Goal: Information Seeking & Learning: Learn about a topic

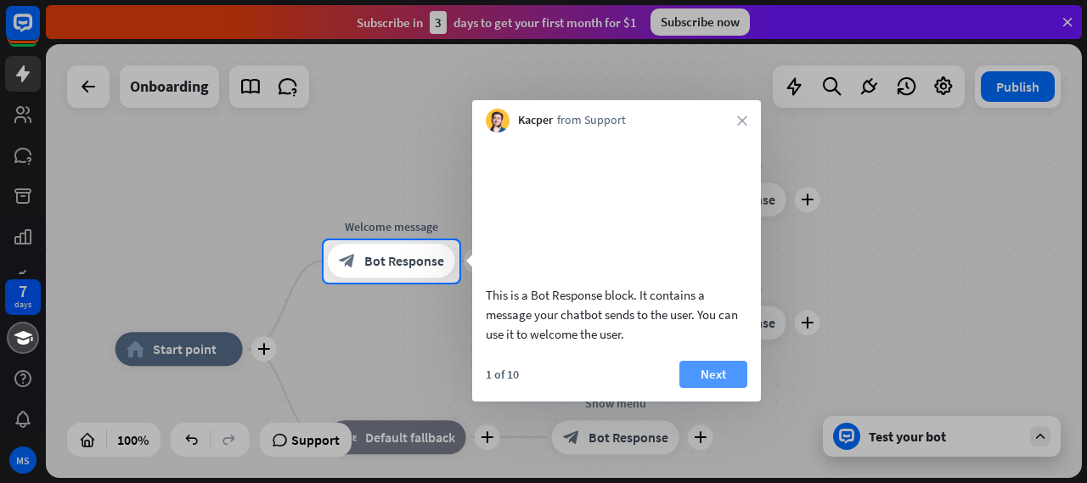
click at [714, 388] on button "Next" at bounding box center [714, 374] width 68 height 27
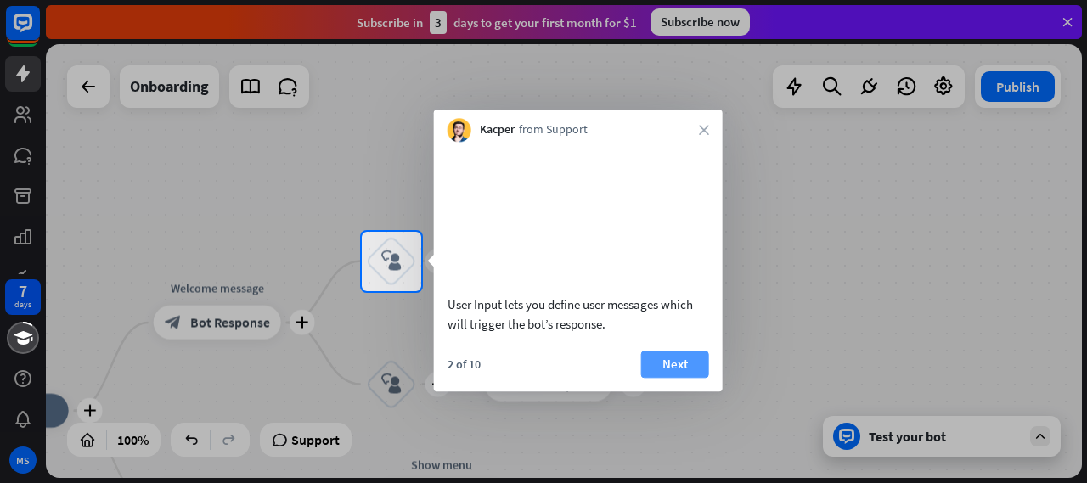
click at [678, 378] on button "Next" at bounding box center [675, 364] width 68 height 27
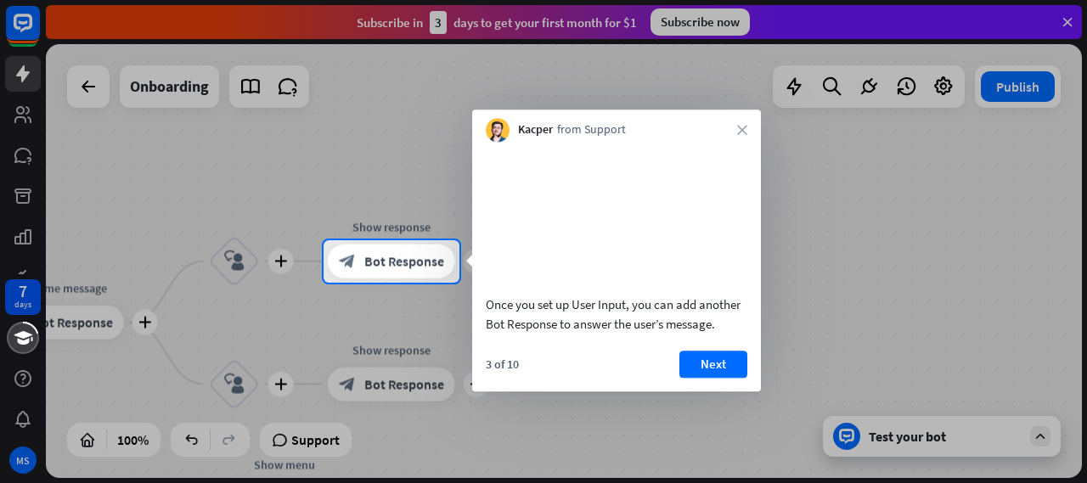
click at [748, 130] on div "Kacper from Support close" at bounding box center [616, 126] width 289 height 32
click at [746, 128] on icon "close" at bounding box center [742, 130] width 10 height 10
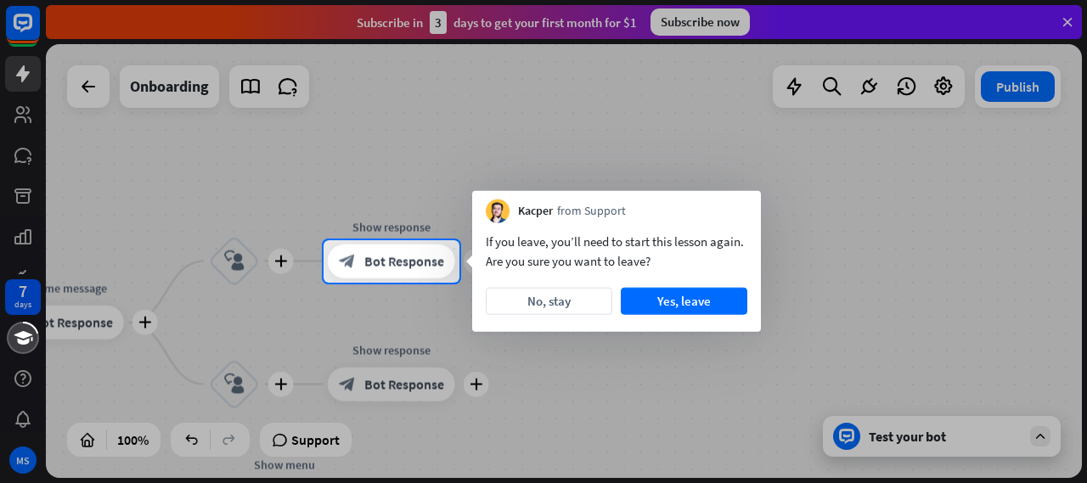
drag, startPoint x: 656, startPoint y: 298, endPoint x: 647, endPoint y: 285, distance: 16.0
click at [647, 286] on div "If you leave, you’ll need to start this lesson again. Are you sure you want to …" at bounding box center [616, 277] width 289 height 109
click at [591, 303] on button "No, stay" at bounding box center [549, 301] width 127 height 27
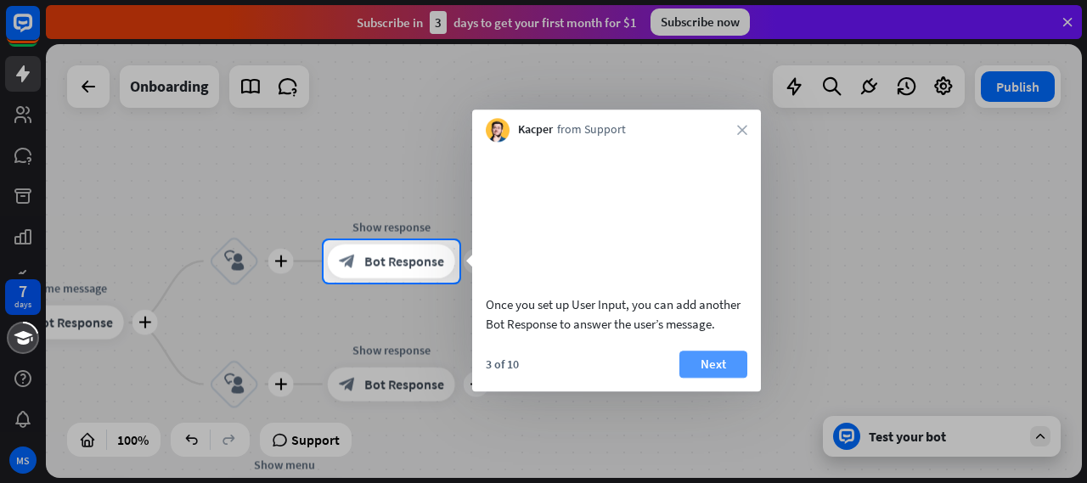
click at [702, 378] on button "Next" at bounding box center [714, 364] width 68 height 27
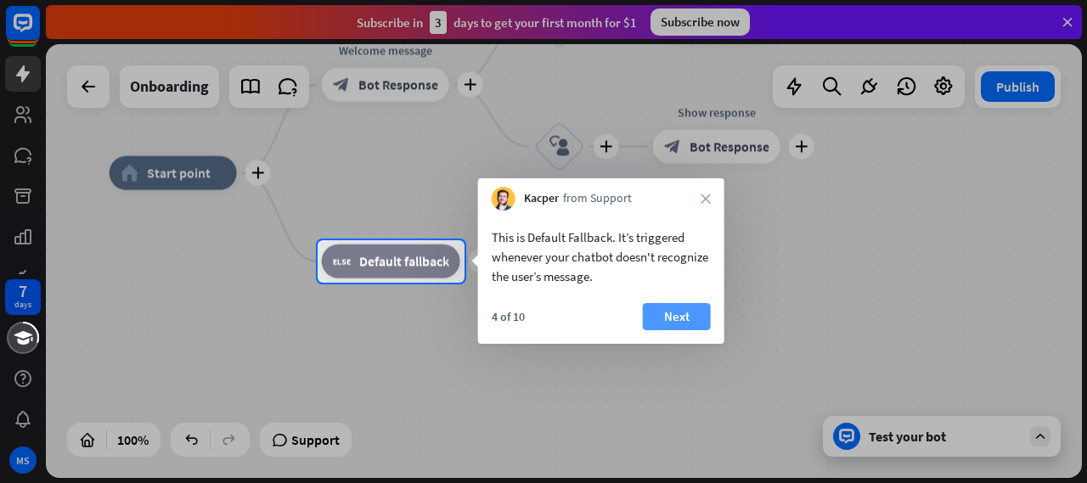
click at [686, 313] on button "Next" at bounding box center [677, 316] width 68 height 27
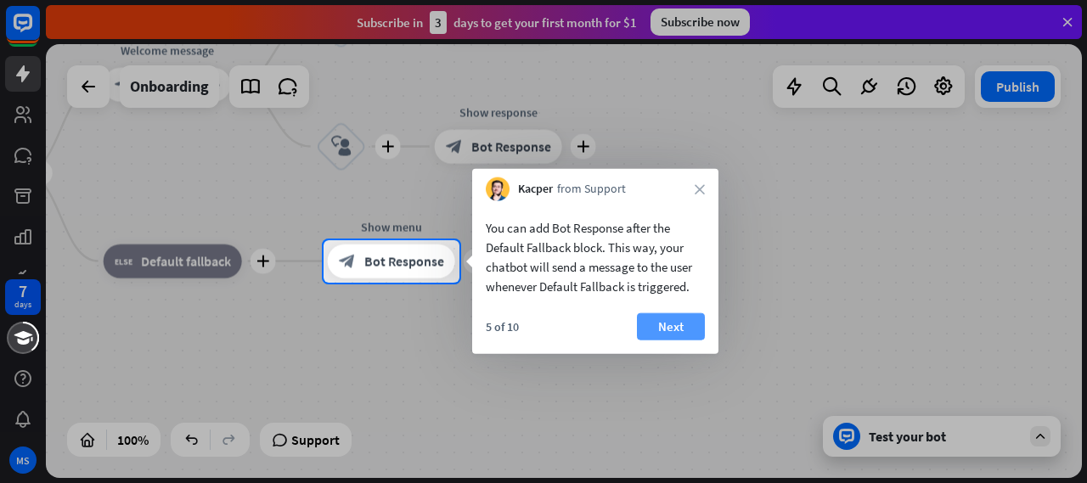
click at [675, 325] on button "Next" at bounding box center [671, 326] width 68 height 27
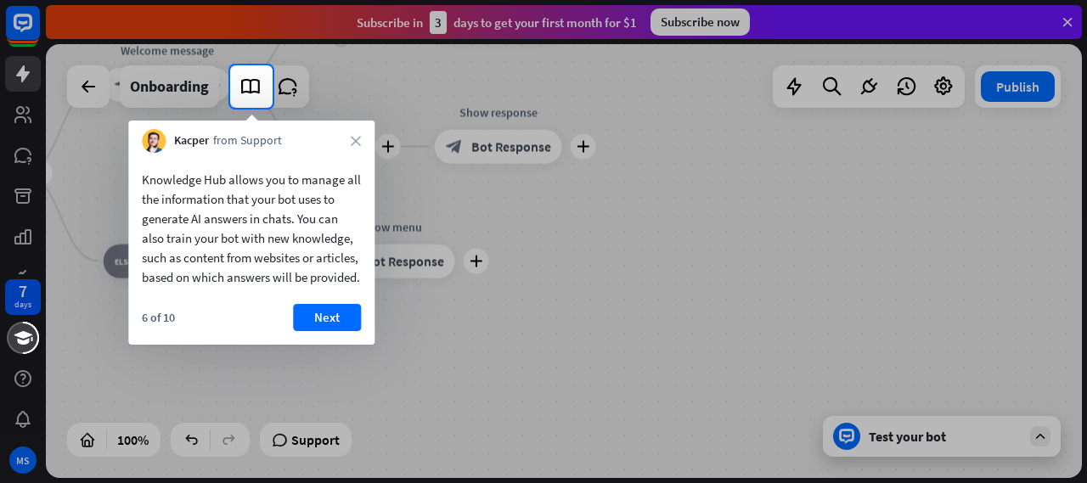
click at [344, 331] on button "Next" at bounding box center [327, 317] width 68 height 27
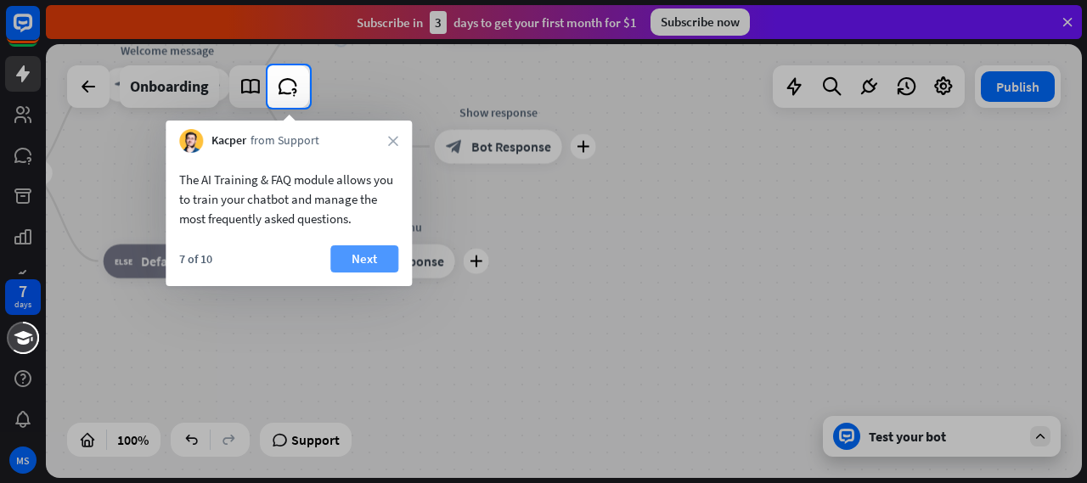
click at [384, 259] on button "Next" at bounding box center [364, 259] width 68 height 27
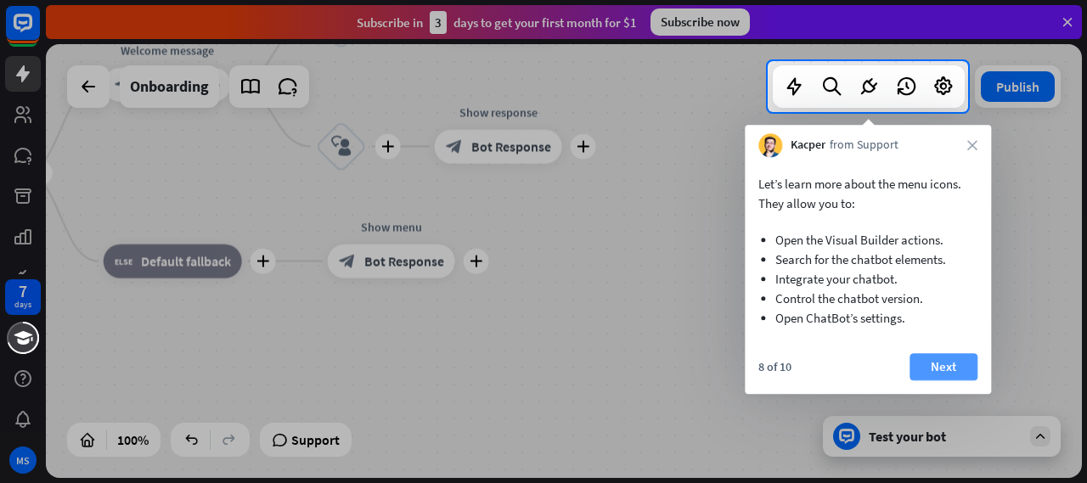
click at [938, 364] on button "Next" at bounding box center [944, 366] width 68 height 27
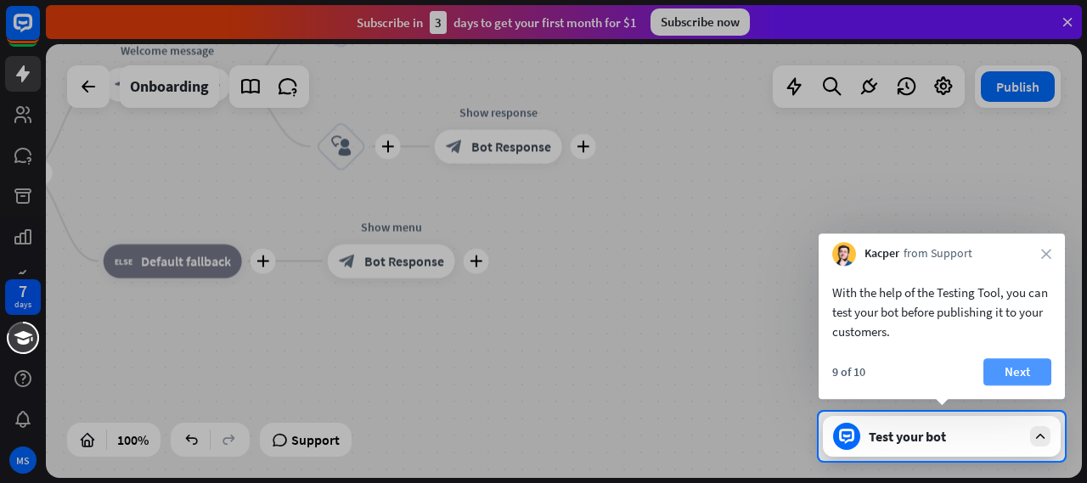
click at [994, 373] on button "Next" at bounding box center [1018, 372] width 68 height 27
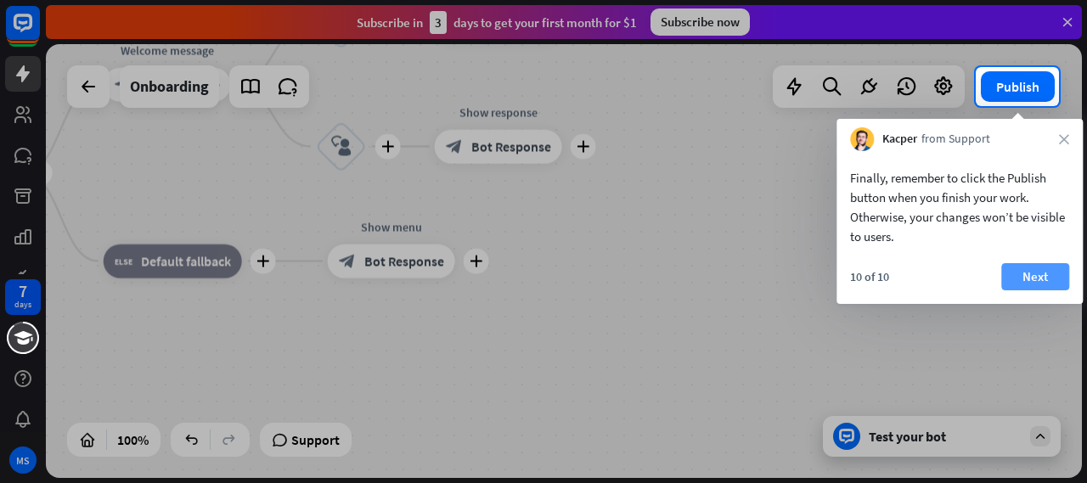
click at [1033, 278] on button "Next" at bounding box center [1036, 276] width 68 height 27
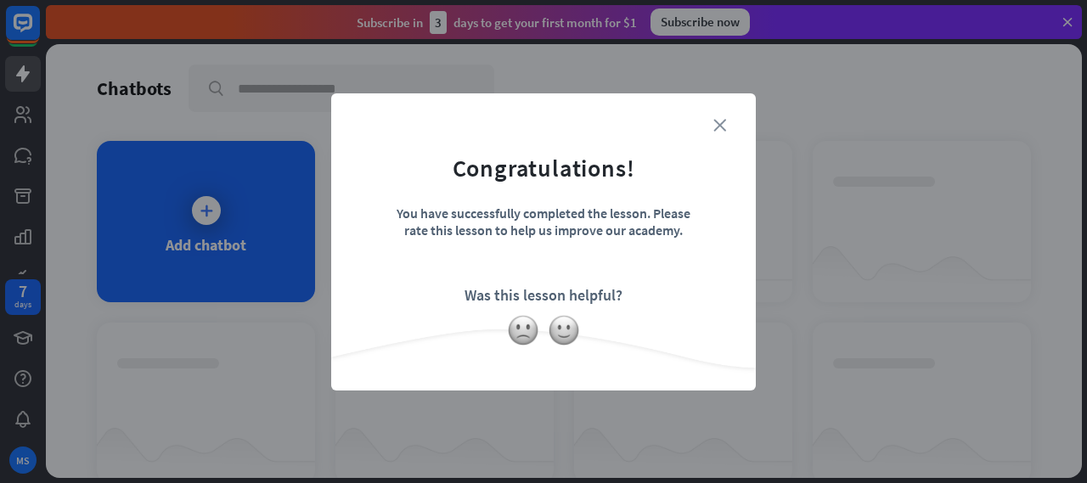
click at [719, 127] on icon "close" at bounding box center [720, 125] width 13 height 13
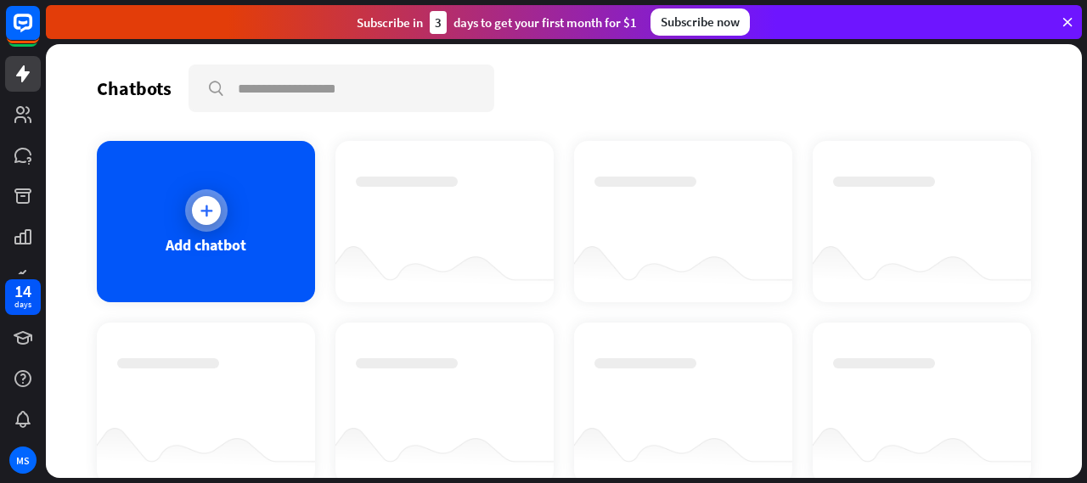
click at [233, 217] on div "Add chatbot" at bounding box center [206, 221] width 218 height 161
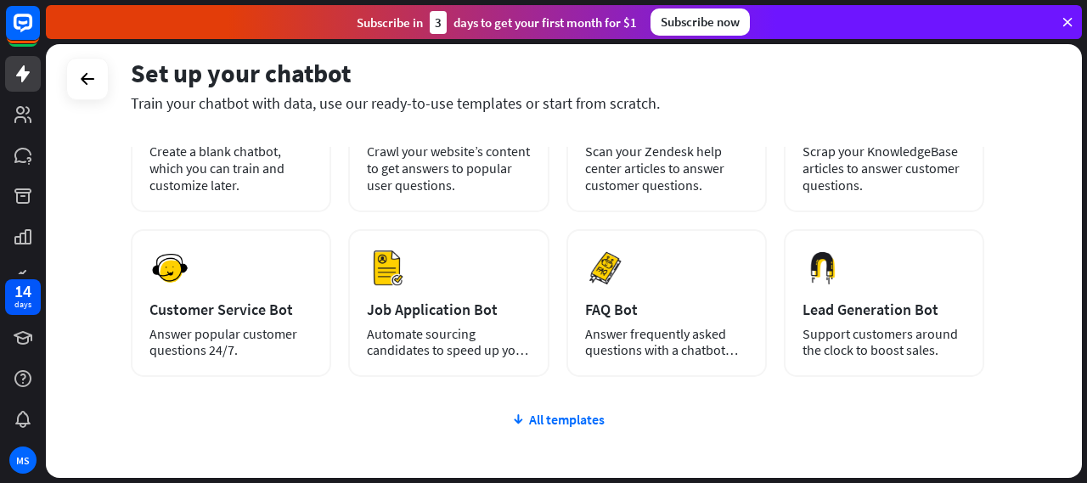
scroll to position [165, 0]
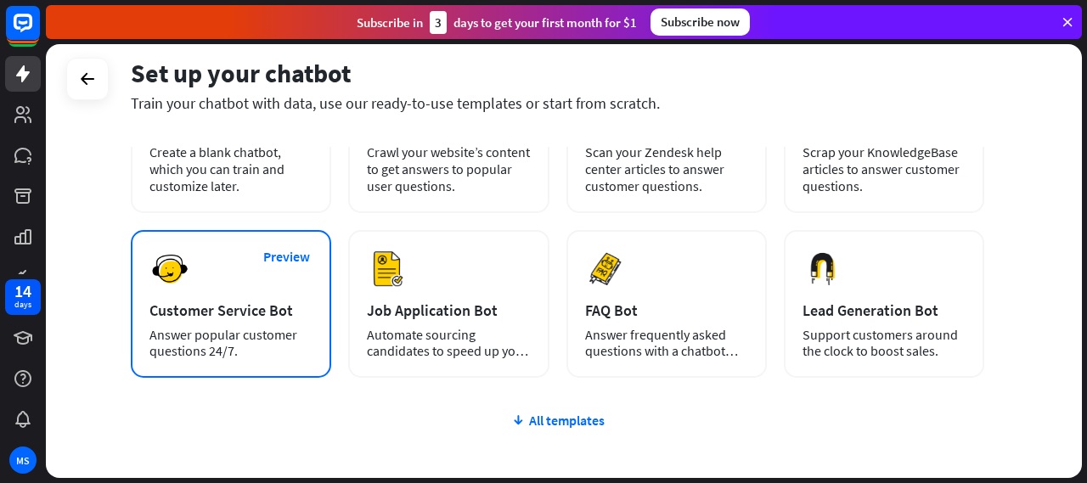
click at [231, 285] on div "Preview Customer Service Bot Answer popular customer questions 24/7." at bounding box center [231, 304] width 200 height 148
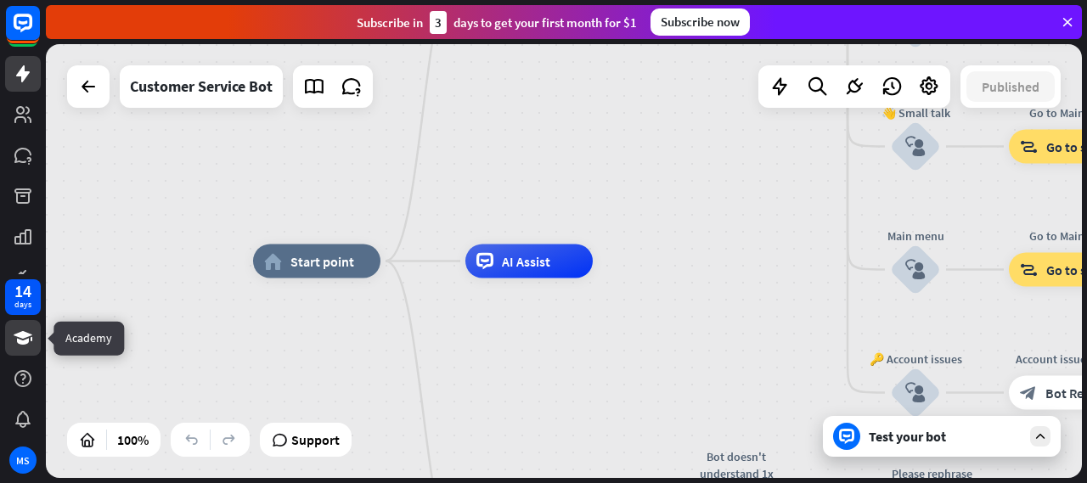
click at [27, 349] on link at bounding box center [23, 338] width 36 height 36
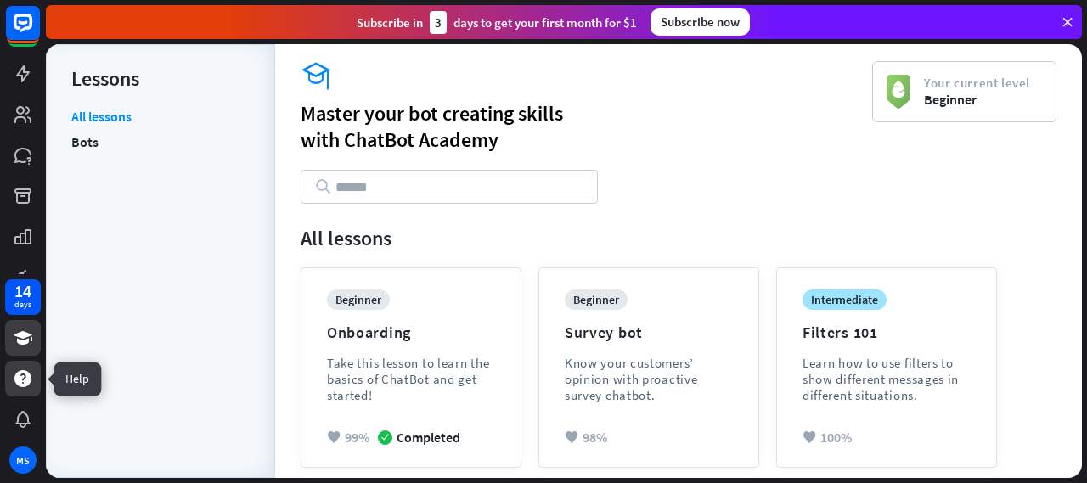
click at [27, 392] on div at bounding box center [23, 379] width 36 height 36
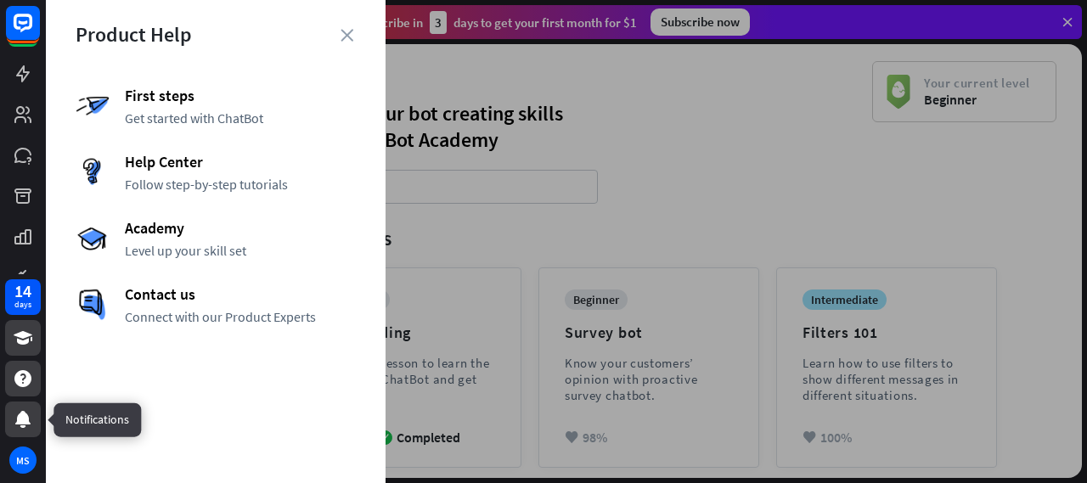
click at [30, 417] on icon at bounding box center [23, 419] width 20 height 20
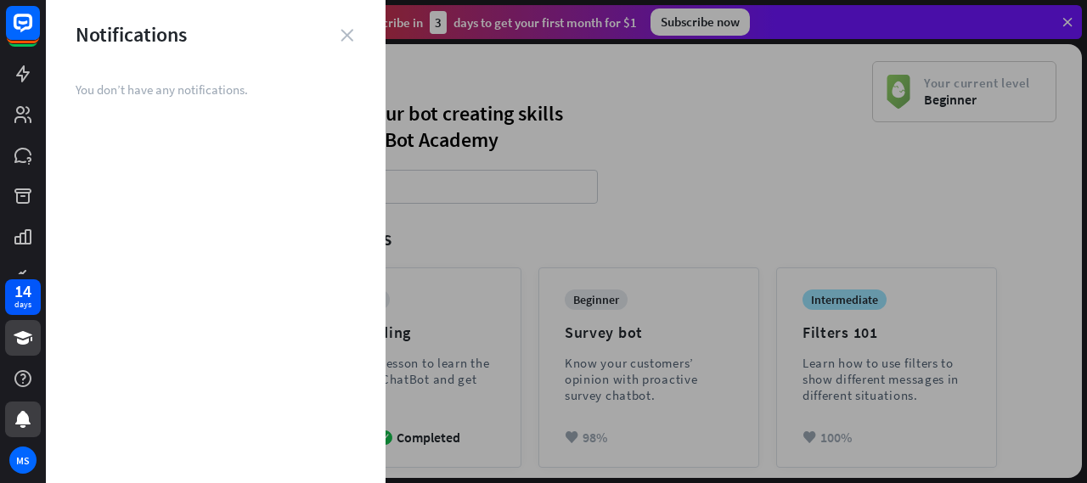
click at [345, 36] on icon "close" at bounding box center [347, 35] width 13 height 13
